Goal: Task Accomplishment & Management: Use online tool/utility

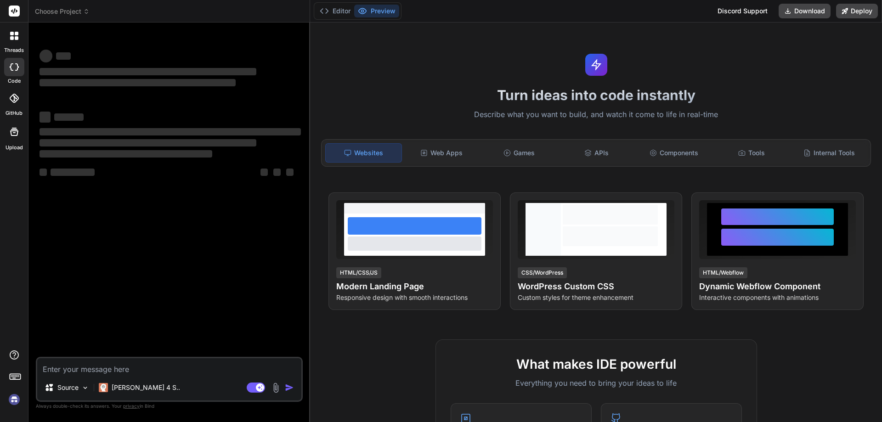
type textarea "x"
type textarea "h"
type textarea "x"
type textarea "he"
type textarea "x"
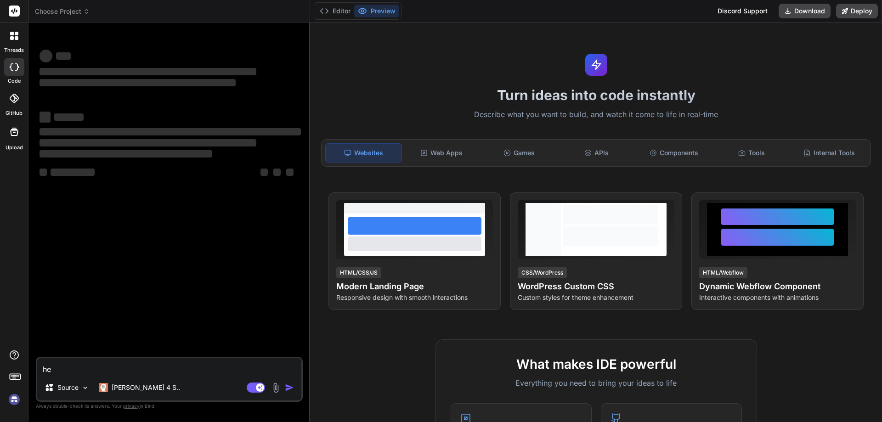
type textarea "hee"
type textarea "x"
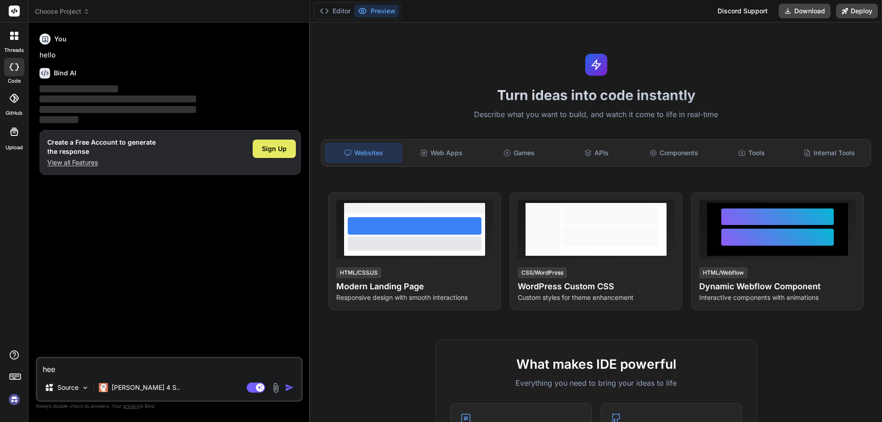
type textarea "hee"
click at [265, 140] on div "Sign Up" at bounding box center [274, 149] width 43 height 18
type textarea "x"
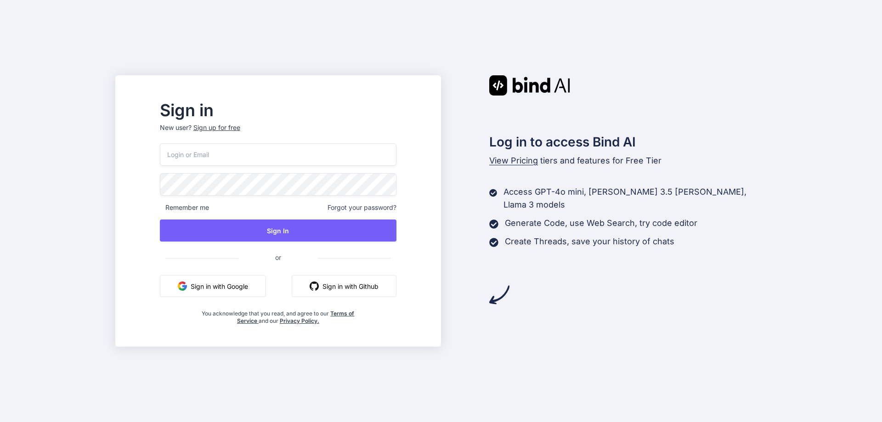
click at [268, 159] on input "email" at bounding box center [278, 154] width 236 height 22
click at [229, 283] on button "Sign in with Google" at bounding box center [213, 286] width 106 height 22
